Goal: Task Accomplishment & Management: Manage account settings

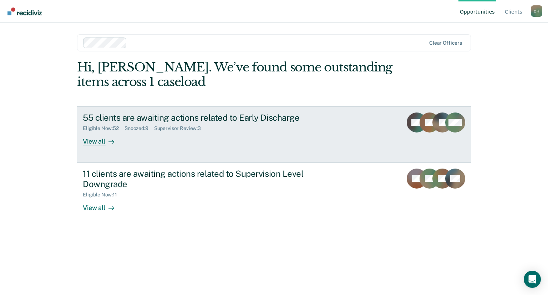
click at [94, 143] on div "View all" at bounding box center [103, 138] width 40 height 14
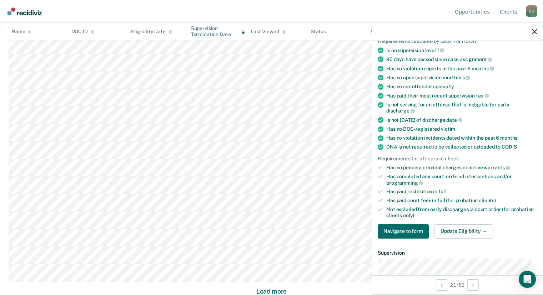
scroll to position [54, 0]
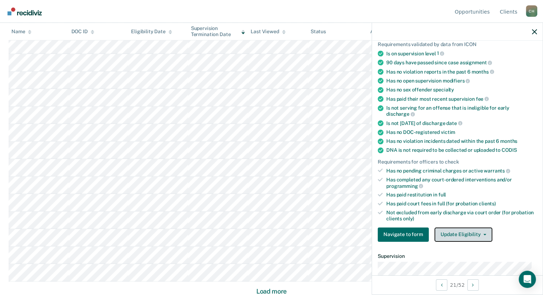
click at [482, 230] on button "Update Eligibility" at bounding box center [464, 234] width 58 height 14
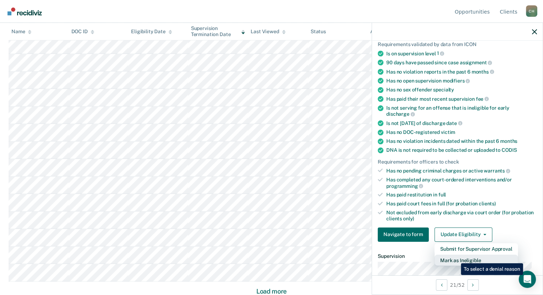
click at [456, 258] on button "Mark as Ineligible" at bounding box center [477, 260] width 84 height 11
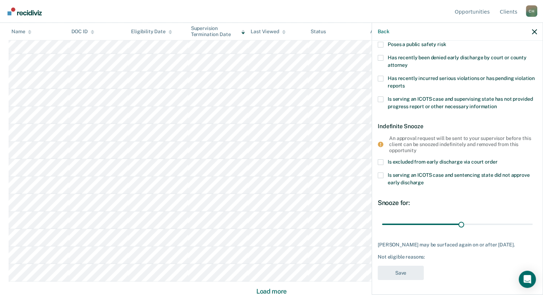
scroll to position [104, 0]
drag, startPoint x: 457, startPoint y: 217, endPoint x: 530, endPoint y: 212, distance: 72.6
click at [530, 218] on input "range" at bounding box center [457, 224] width 151 height 12
click at [430, 145] on div "An approval request will be sent to your supervisor before this client can be s…" at bounding box center [460, 144] width 142 height 18
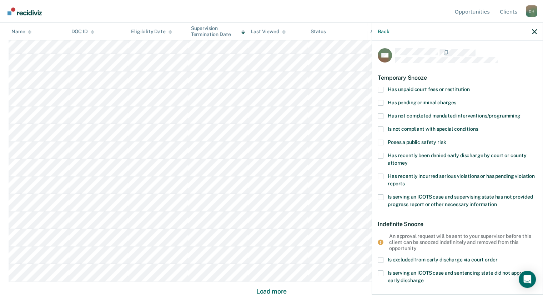
scroll to position [0, 0]
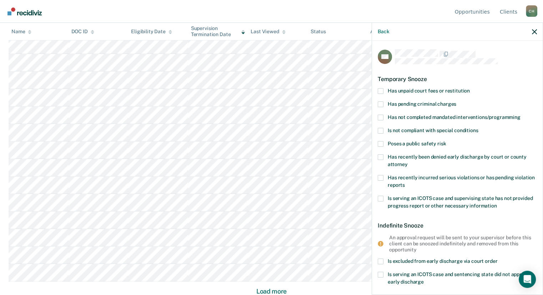
click at [383, 116] on label "Has not completed mandated interventions/programming" at bounding box center [457, 118] width 159 height 7
click at [521, 115] on input "Has not completed mandated interventions/programming" at bounding box center [521, 115] width 0 height 0
click at [383, 89] on span at bounding box center [381, 91] width 6 height 6
click at [470, 88] on input "Has unpaid court fees or restitution" at bounding box center [470, 88] width 0 height 0
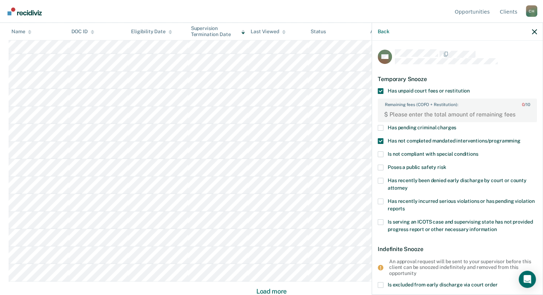
click at [381, 89] on span at bounding box center [381, 91] width 6 height 6
click at [470, 88] on input "Has unpaid court fees or restitution" at bounding box center [470, 88] width 0 height 0
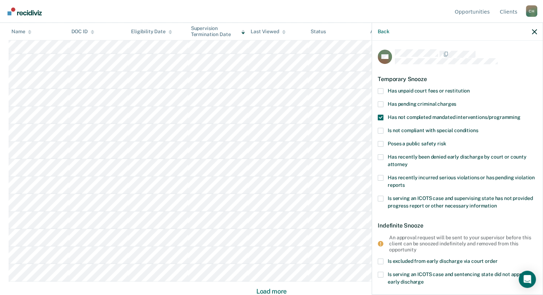
click at [376, 116] on div "AW Temporary Snooze Has unpaid court fees or restitution Has pending criminal c…" at bounding box center [457, 167] width 171 height 252
click at [381, 117] on span at bounding box center [381, 118] width 6 height 6
click at [521, 115] on input "Has not completed mandated interventions/programming" at bounding box center [521, 115] width 0 height 0
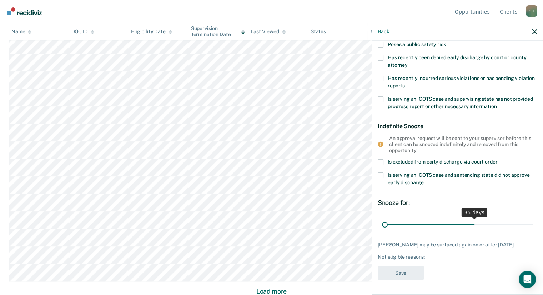
scroll to position [98, 0]
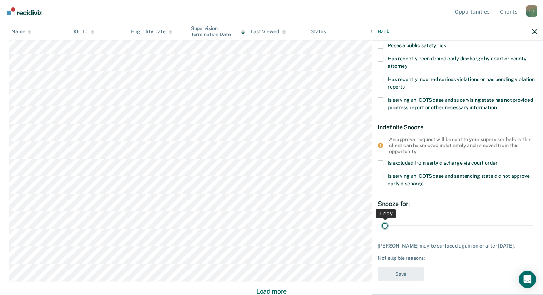
drag, startPoint x: 521, startPoint y: 219, endPoint x: 350, endPoint y: 220, distance: 171.4
type input "1"
click at [382, 220] on input "range" at bounding box center [457, 225] width 151 height 12
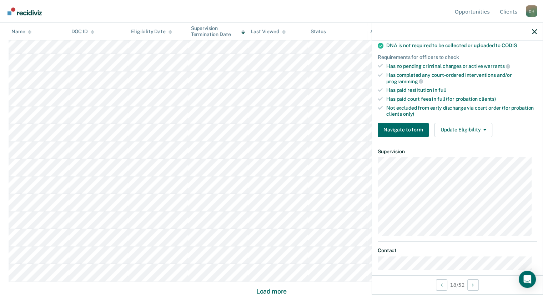
scroll to position [126, 0]
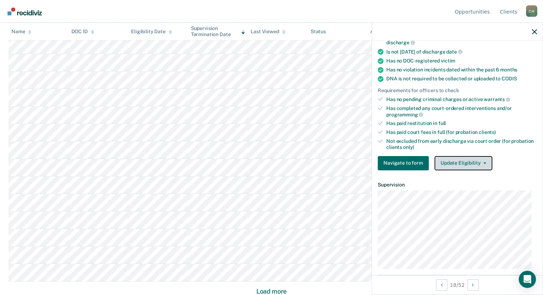
click at [481, 158] on button "Update Eligibility" at bounding box center [464, 163] width 58 height 14
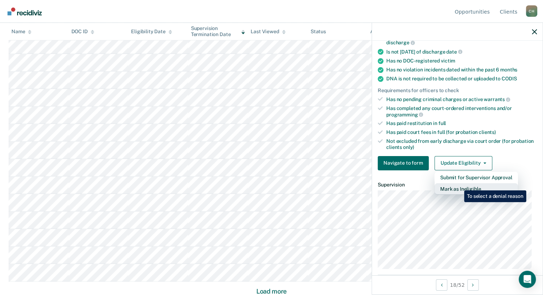
click at [459, 185] on button "Mark as Ineligible" at bounding box center [477, 188] width 84 height 11
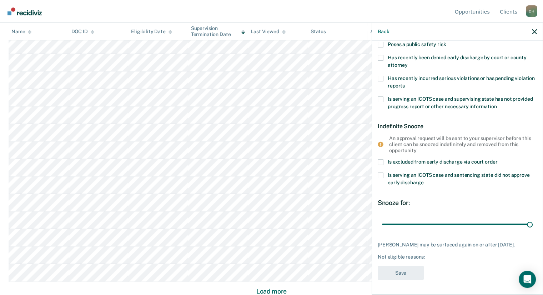
drag, startPoint x: 430, startPoint y: 218, endPoint x: 548, endPoint y: 208, distance: 118.6
type input "90"
click at [533, 218] on input "range" at bounding box center [457, 224] width 151 height 12
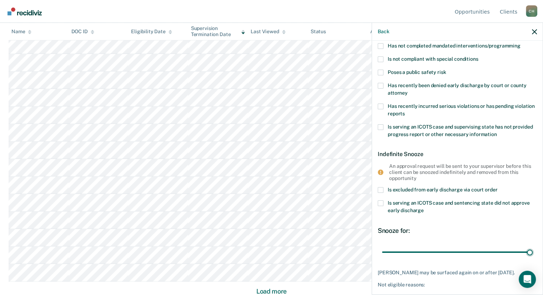
scroll to position [0, 0]
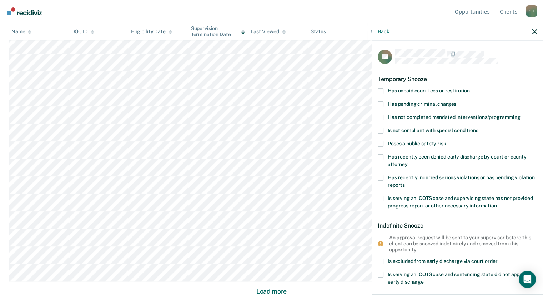
click at [377, 89] on div "NP Temporary Snooze Has unpaid court fees or restitution Has pending criminal c…" at bounding box center [457, 167] width 171 height 252
click at [380, 90] on span at bounding box center [381, 91] width 6 height 6
click at [470, 88] on input "Has unpaid court fees or restitution" at bounding box center [470, 88] width 0 height 0
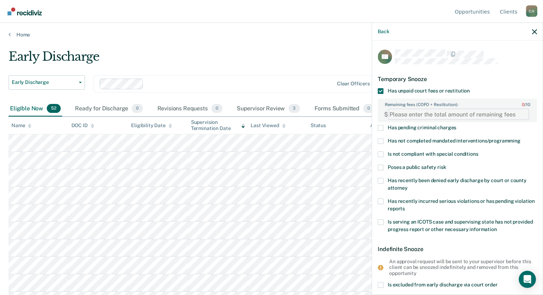
click at [410, 115] on FEESReasonInput "Remaining fees (COFO + Restitution): 0 / 10" at bounding box center [458, 114] width 141 height 11
type FEESReasonInput "1500"
click at [379, 139] on span at bounding box center [381, 141] width 6 height 6
click at [521, 138] on input "Has not completed mandated interventions/programming" at bounding box center [521, 138] width 0 height 0
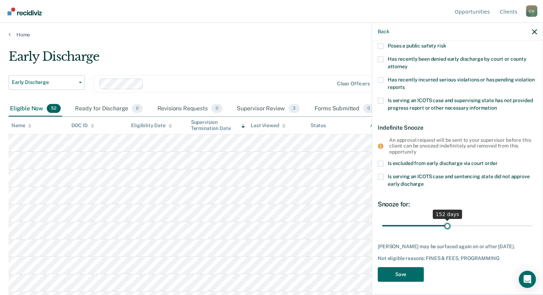
scroll to position [121, 0]
drag, startPoint x: 419, startPoint y: 219, endPoint x: 443, endPoint y: 220, distance: 23.6
type input "147"
click at [443, 220] on input "range" at bounding box center [457, 226] width 151 height 12
click at [391, 271] on button "Save" at bounding box center [401, 274] width 46 height 15
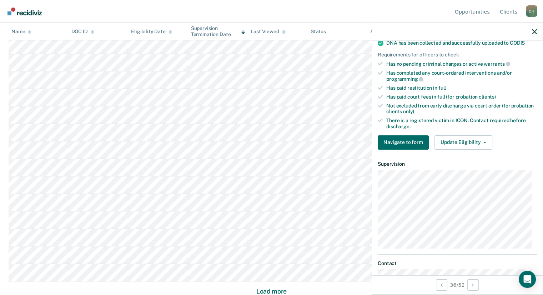
scroll to position [167, 0]
click at [483, 141] on button "Update Eligibility" at bounding box center [464, 142] width 58 height 14
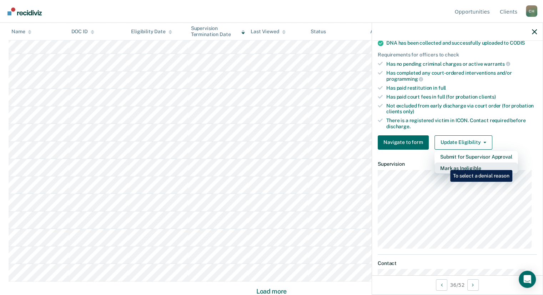
click at [445, 165] on button "Mark as Ineligible" at bounding box center [477, 167] width 84 height 11
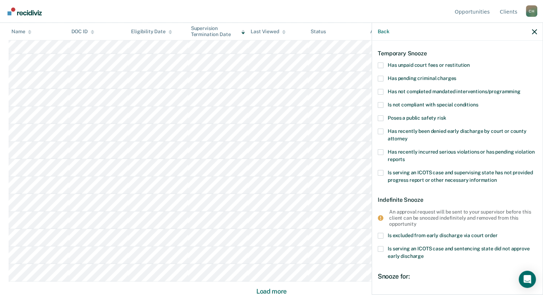
scroll to position [0, 0]
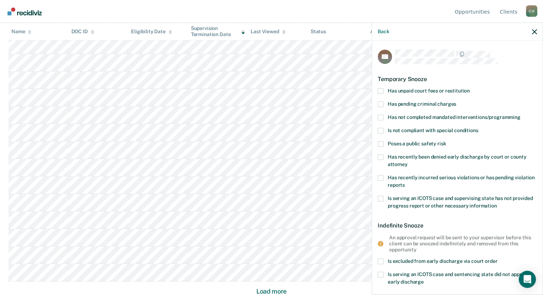
click at [381, 91] on span at bounding box center [381, 91] width 6 height 6
click at [470, 88] on input "Has unpaid court fees or restitution" at bounding box center [470, 88] width 0 height 0
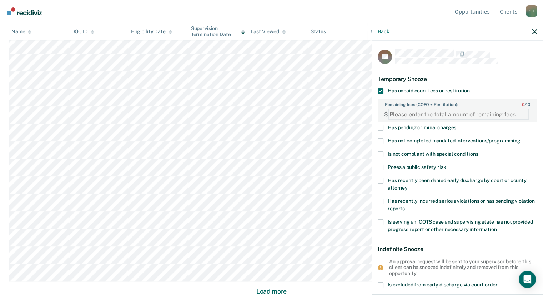
paste FEESReasonInput "1584.29"
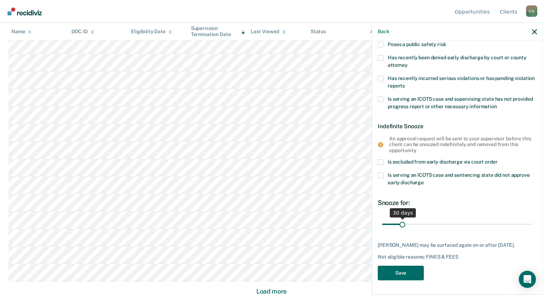
type FEESReasonInput "1584.29"
drag, startPoint x: 402, startPoint y: 220, endPoint x: 424, endPoint y: 220, distance: 22.1
type input "70"
click at [424, 220] on input "range" at bounding box center [457, 224] width 151 height 12
click at [401, 277] on button "Save" at bounding box center [401, 273] width 46 height 15
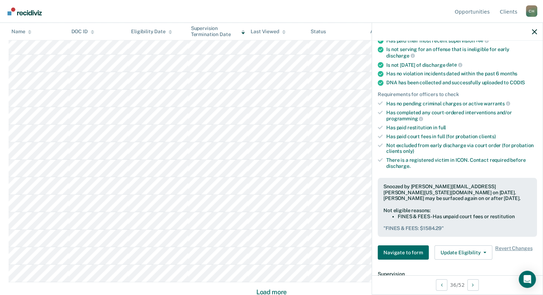
scroll to position [378, 0]
